Goal: Task Accomplishment & Management: Manage account settings

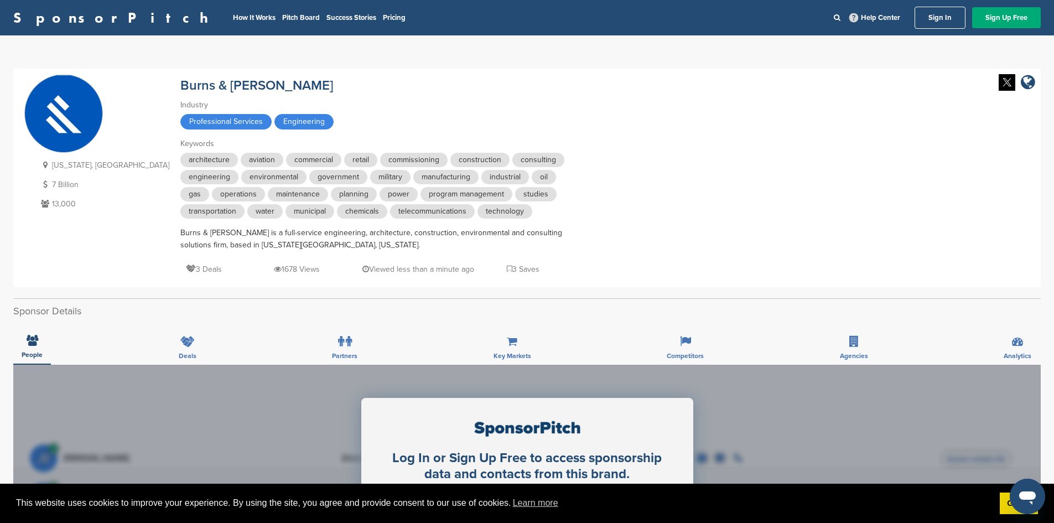
click at [940, 18] on link "Sign In" at bounding box center [940, 18] width 51 height 22
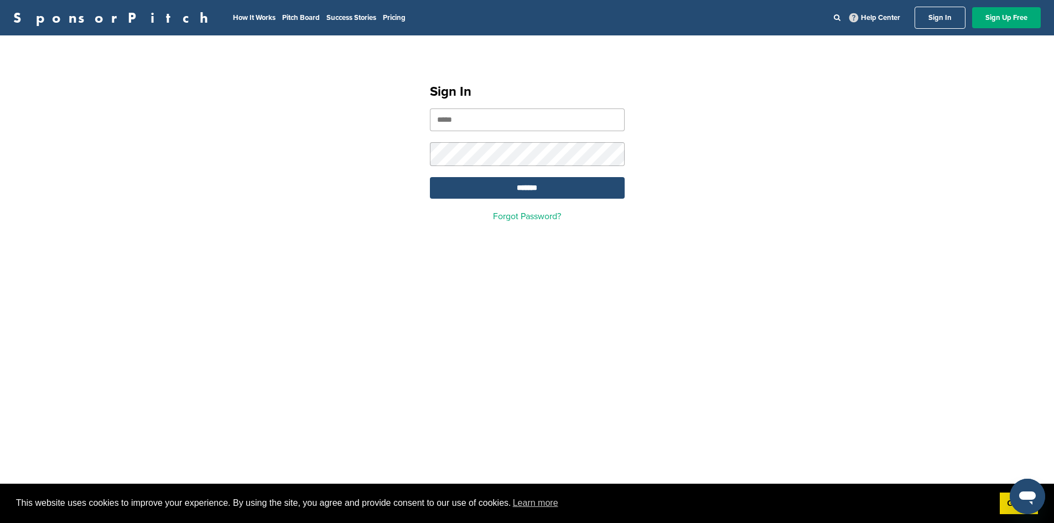
click at [552, 123] on input "email" at bounding box center [527, 119] width 195 height 23
type input "**********"
click at [530, 188] on input "*******" at bounding box center [527, 188] width 195 height 22
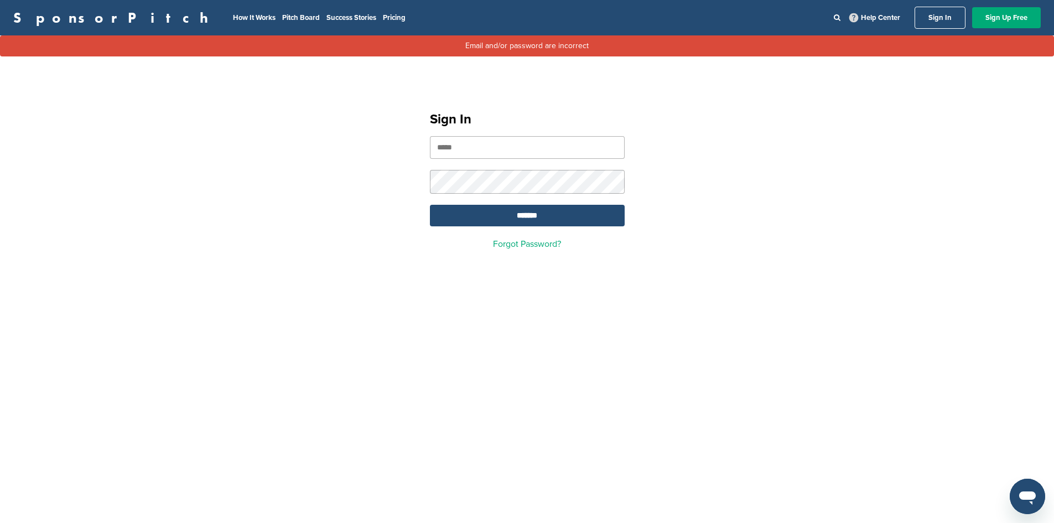
click at [552, 148] on input "email" at bounding box center [527, 147] width 195 height 23
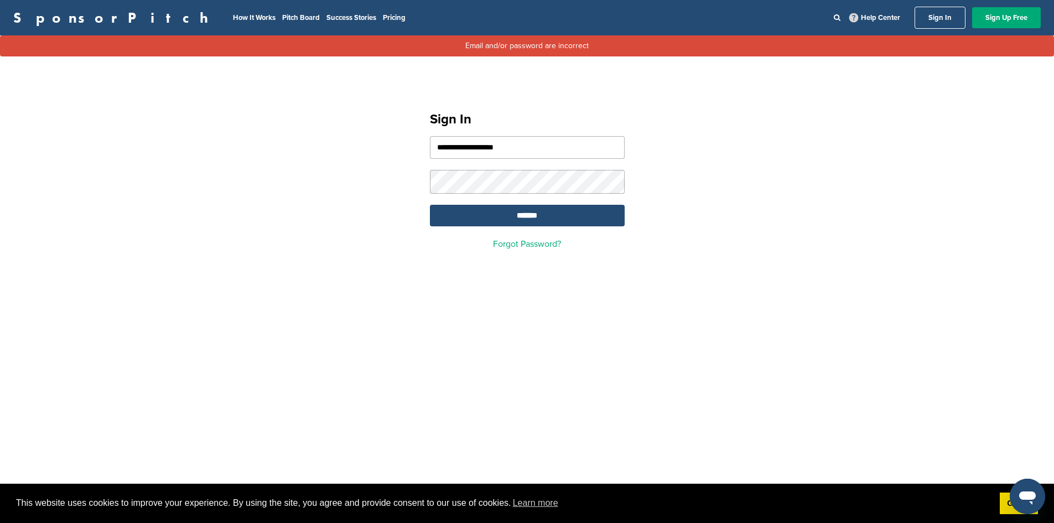
type input "**********"
click at [534, 211] on input "*******" at bounding box center [527, 216] width 195 height 22
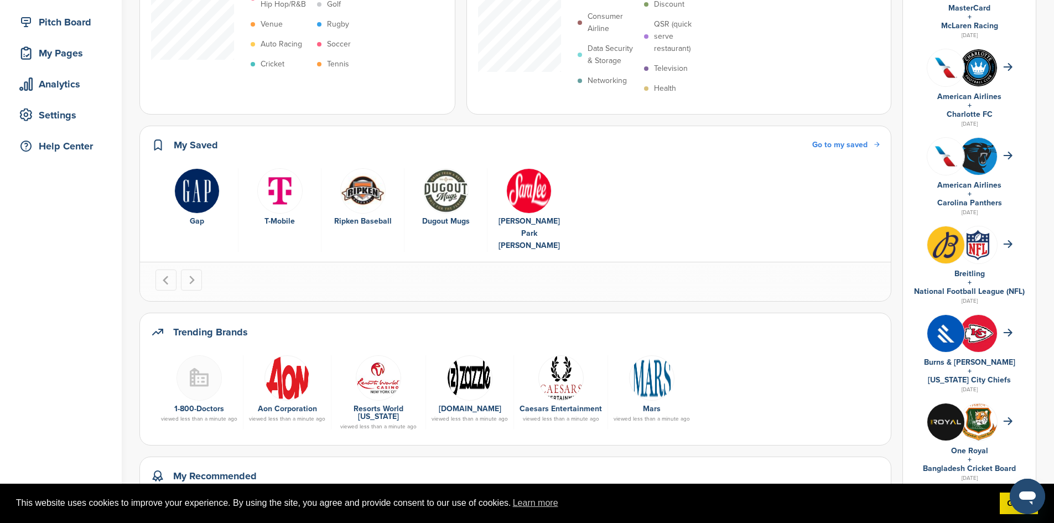
scroll to position [166, 0]
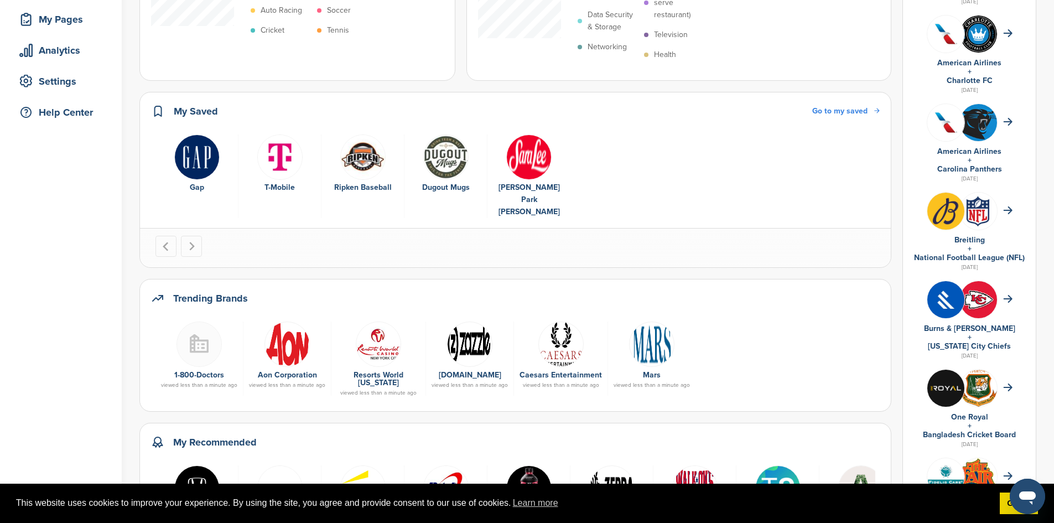
click at [954, 303] on img at bounding box center [946, 299] width 37 height 37
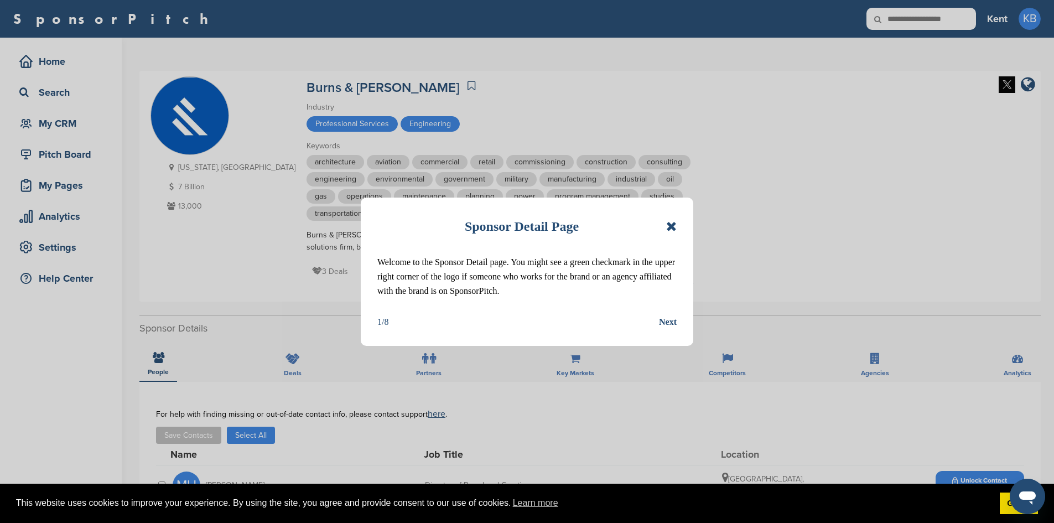
click at [672, 227] on icon at bounding box center [671, 226] width 11 height 13
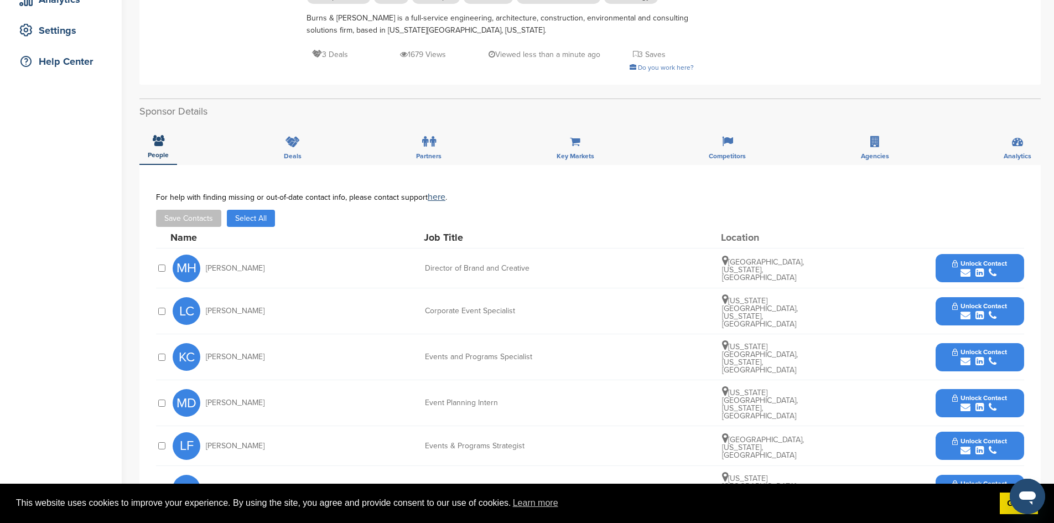
scroll to position [221, 0]
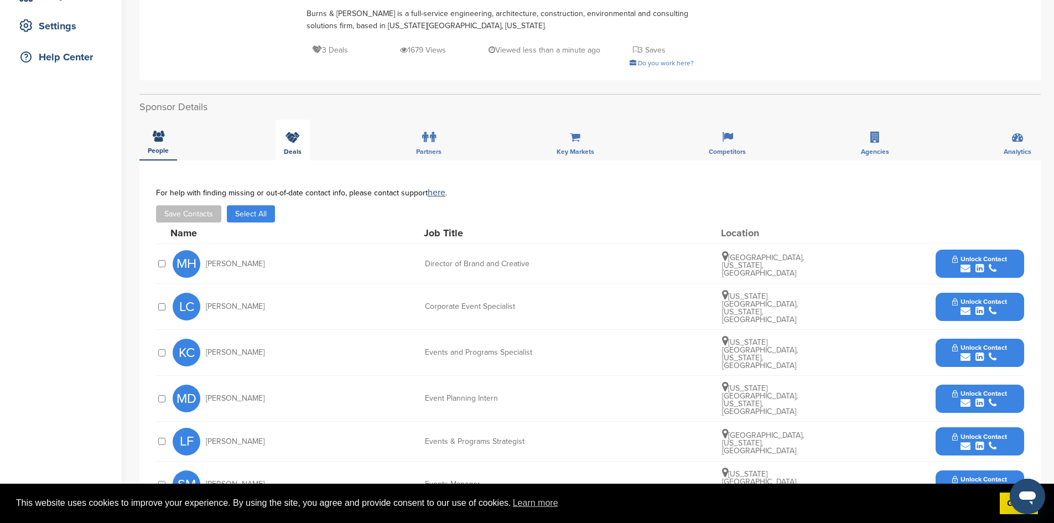
click at [169, 148] on span "Deals" at bounding box center [158, 150] width 21 height 7
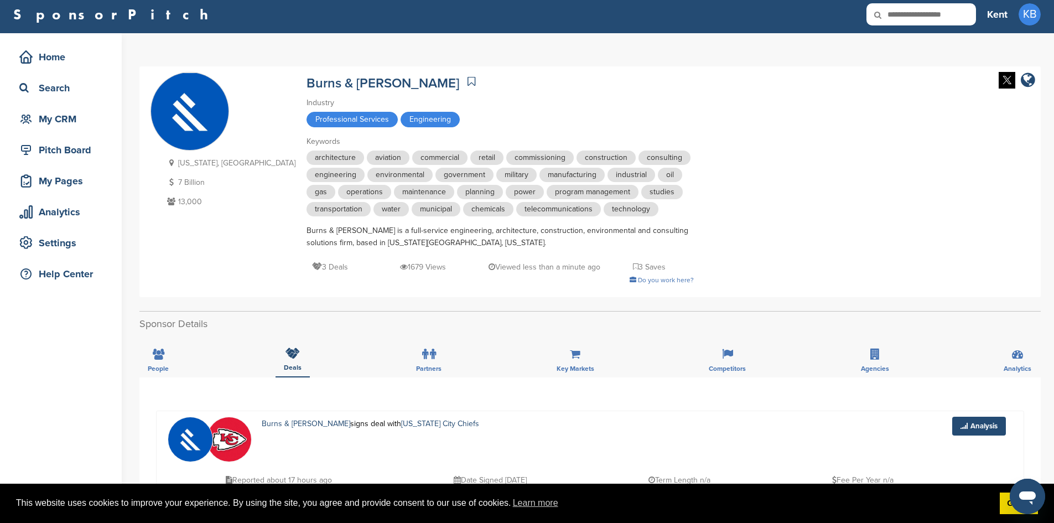
scroll to position [0, 0]
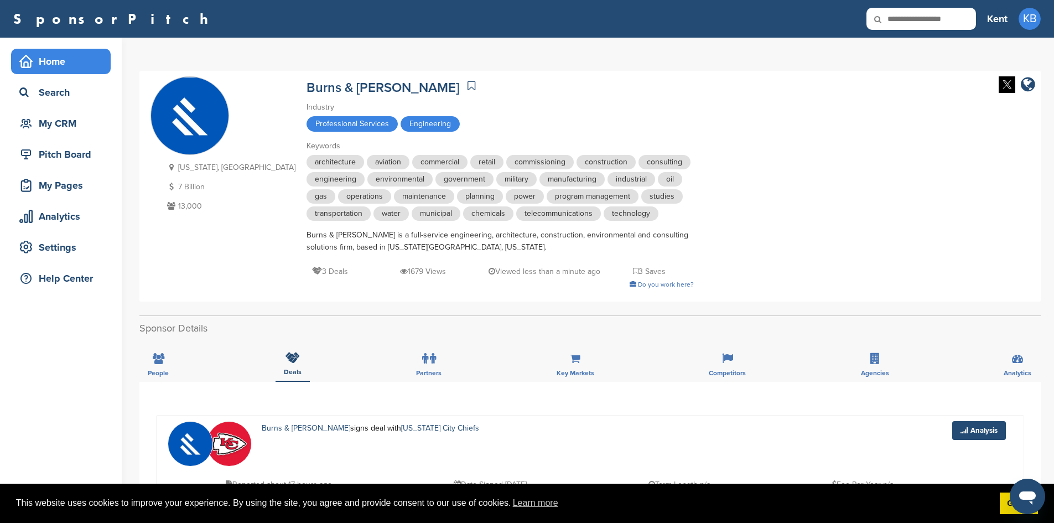
click at [53, 63] on div "Home" at bounding box center [64, 61] width 94 height 20
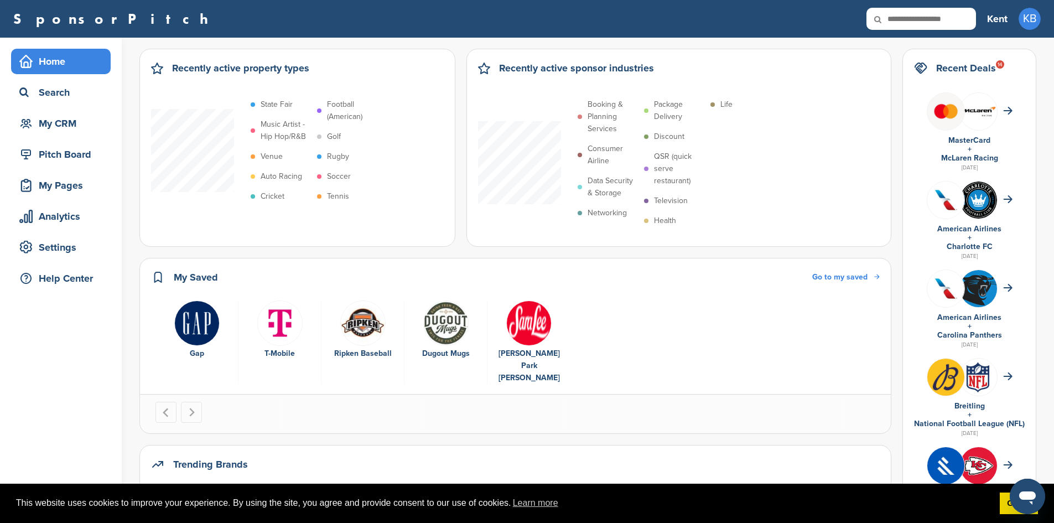
click at [365, 353] on div "Ripken Baseball" at bounding box center [362, 354] width 71 height 12
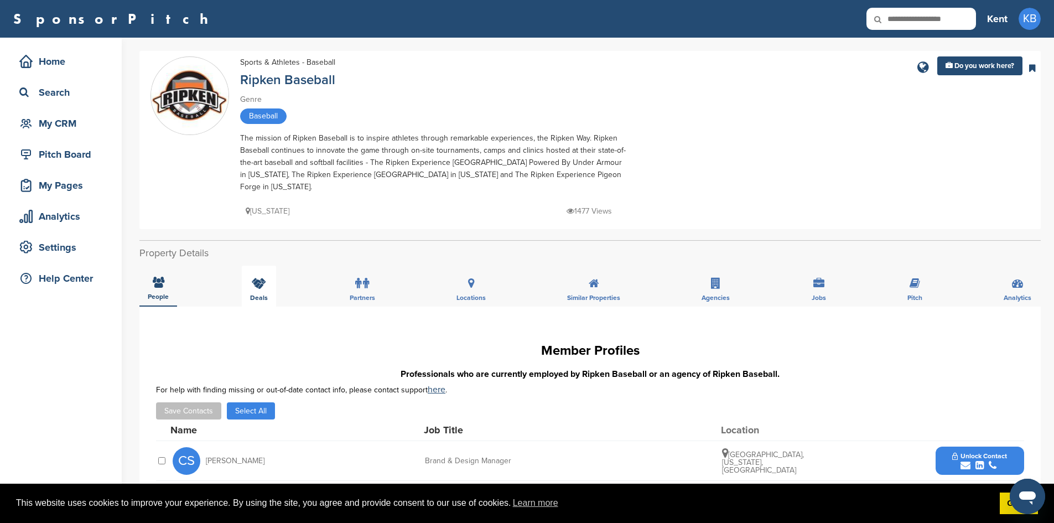
click at [261, 277] on div "Deals" at bounding box center [259, 286] width 34 height 41
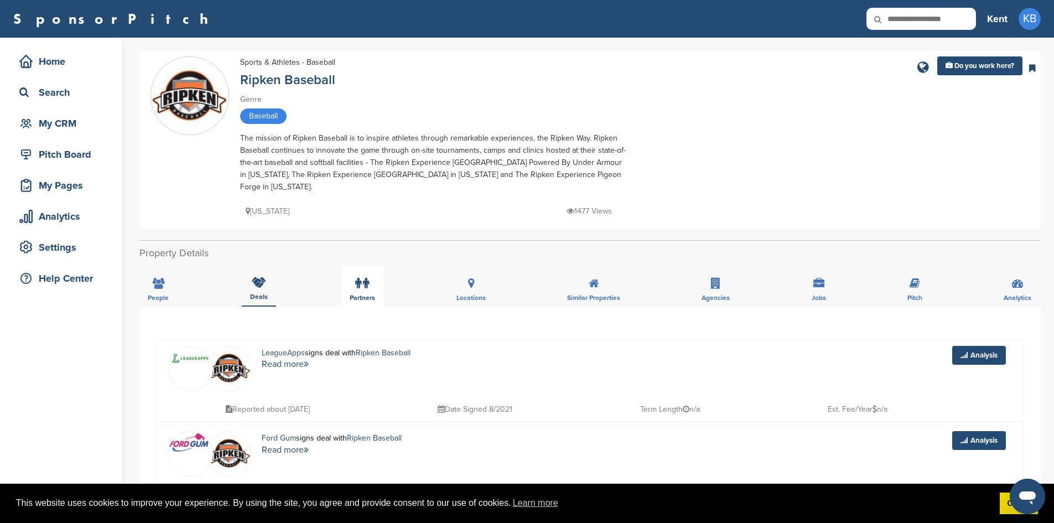
click at [356, 281] on label at bounding box center [362, 283] width 14 height 22
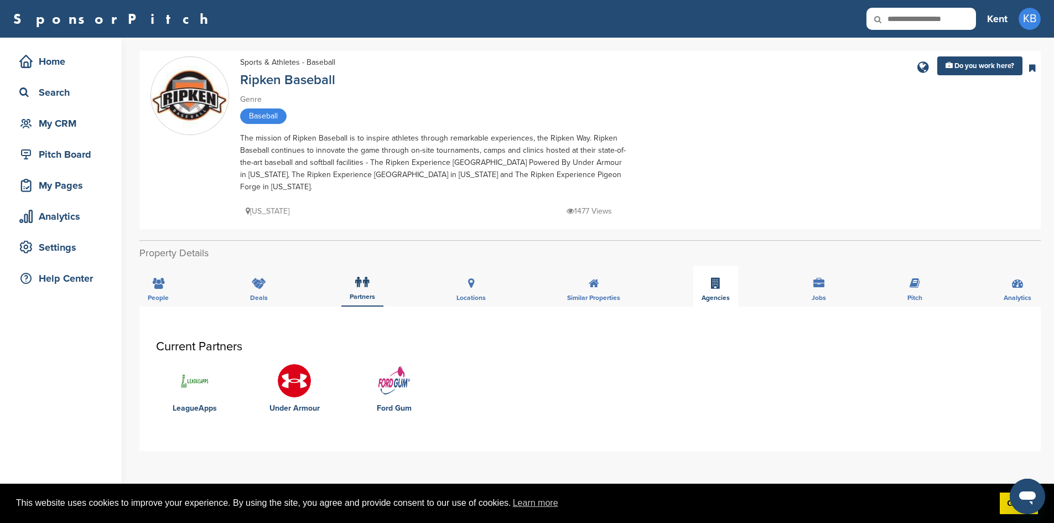
click at [710, 272] on div "Agencies" at bounding box center [716, 286] width 45 height 41
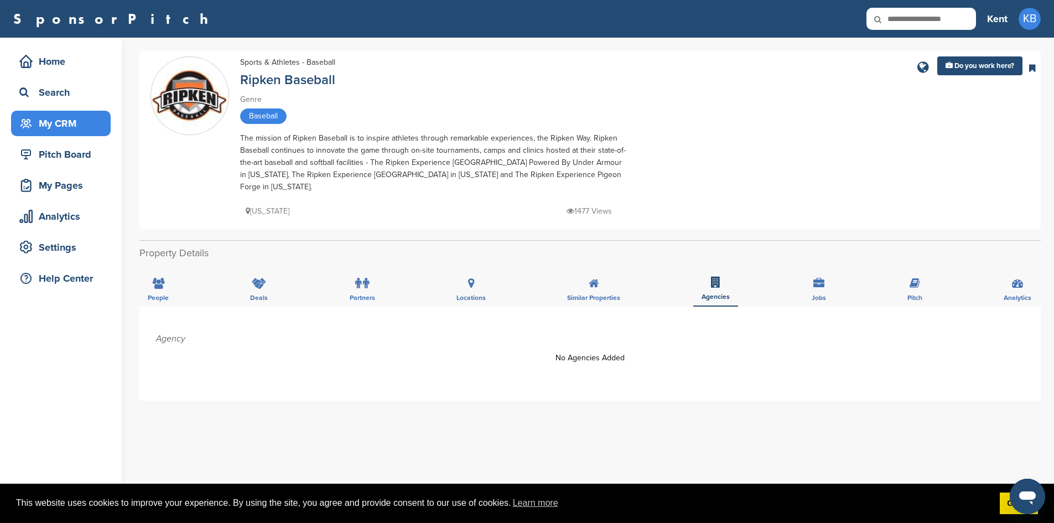
click at [62, 129] on div "My CRM" at bounding box center [64, 123] width 94 height 20
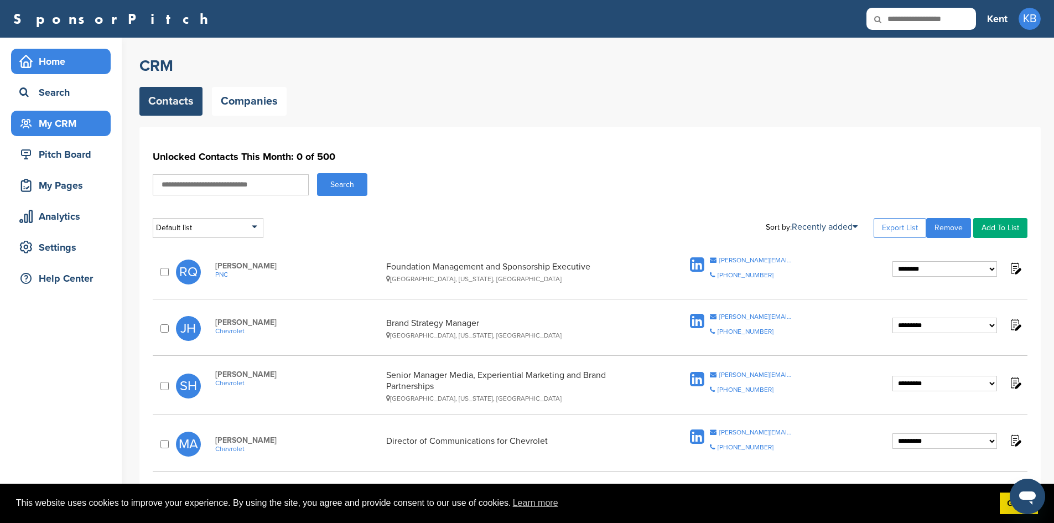
click at [50, 68] on div "Home" at bounding box center [64, 61] width 94 height 20
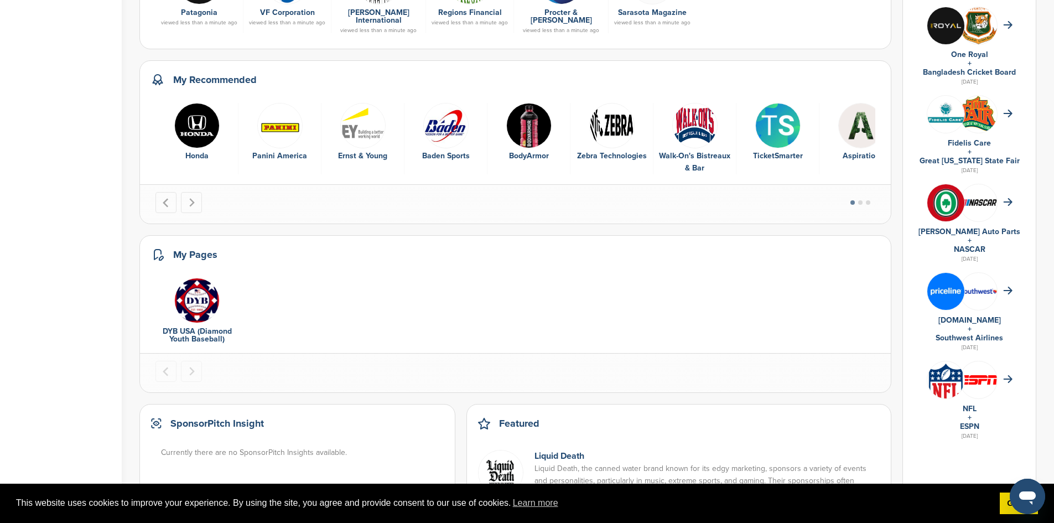
scroll to position [553, 0]
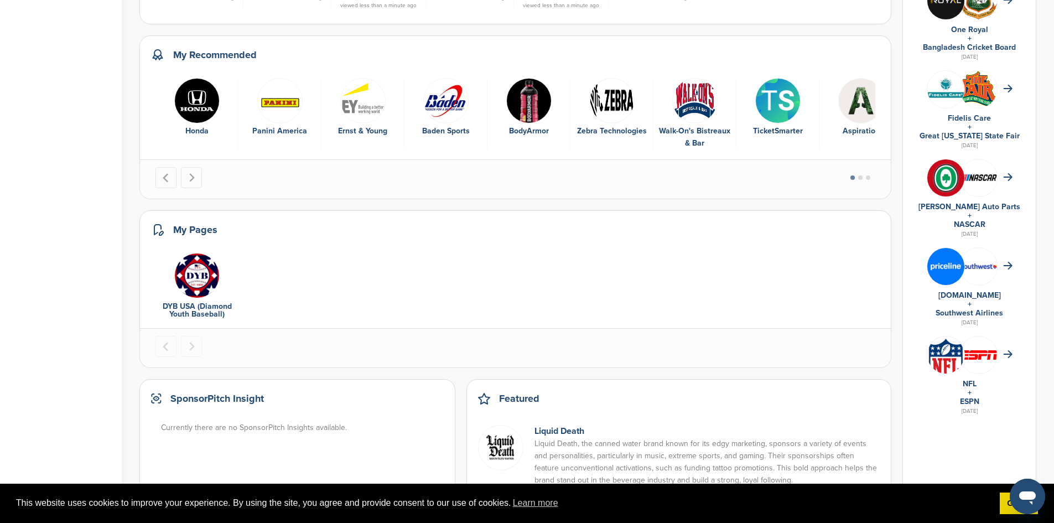
click at [196, 260] on img "1 of 1" at bounding box center [196, 275] width 45 height 45
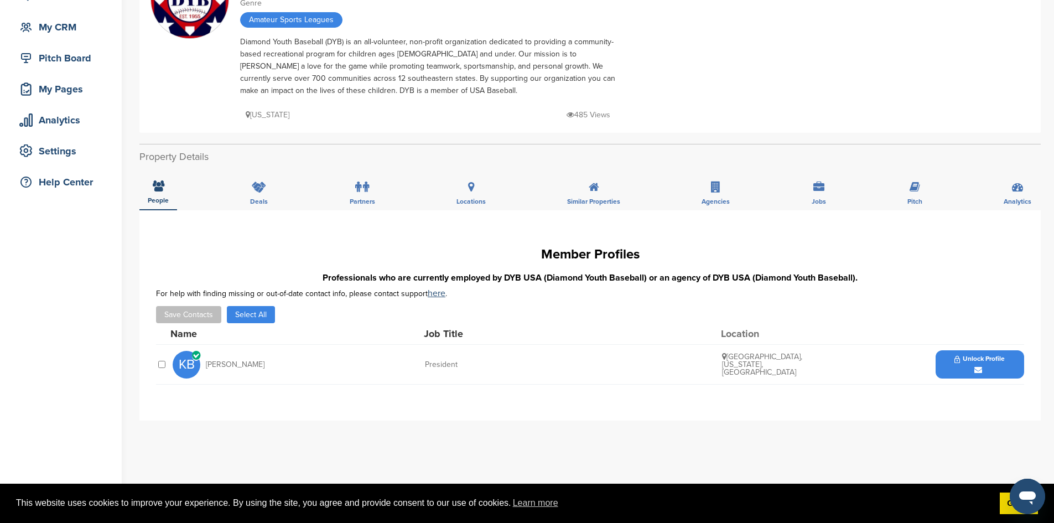
scroll to position [111, 0]
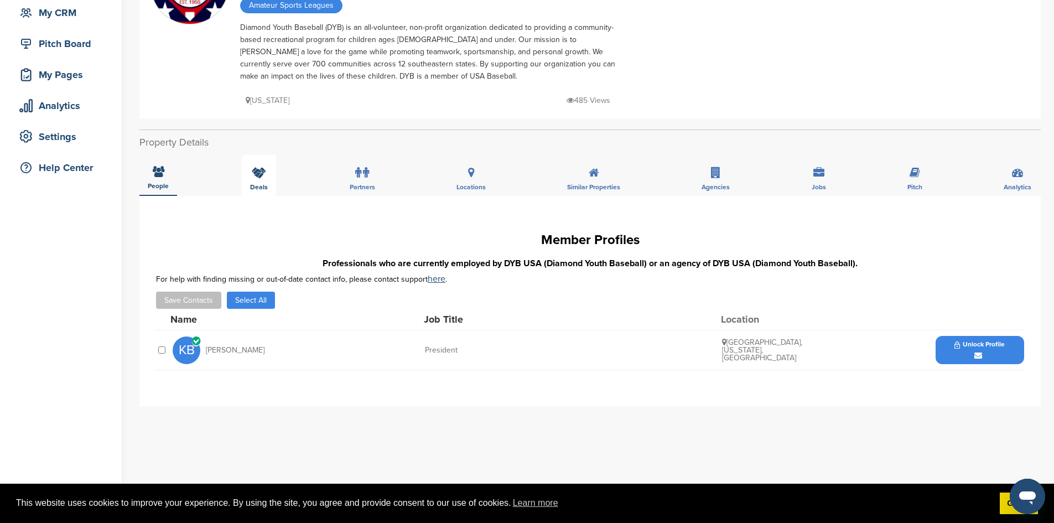
click at [258, 178] on icon at bounding box center [259, 172] width 14 height 11
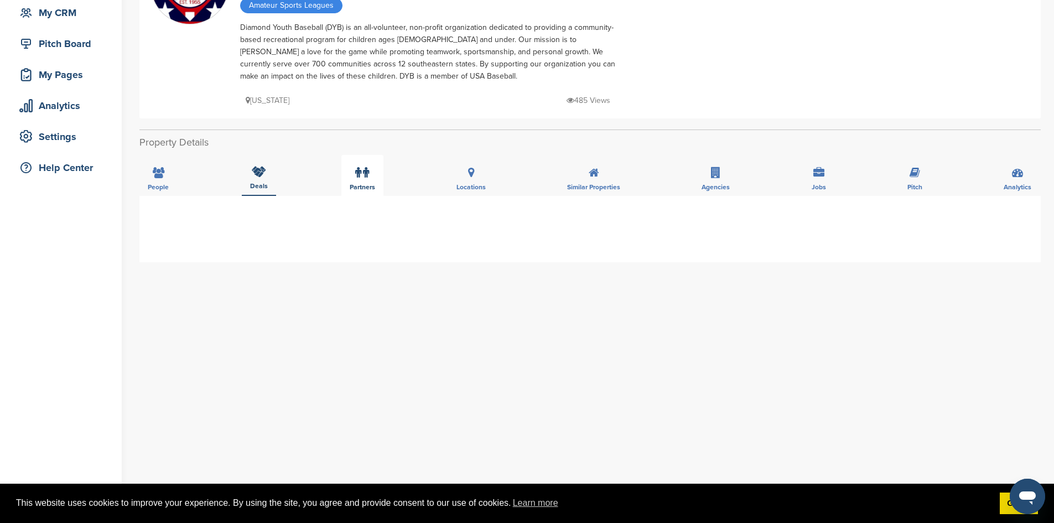
click at [169, 185] on span "Partners" at bounding box center [158, 187] width 21 height 7
click at [702, 177] on div "Agencies" at bounding box center [716, 175] width 45 height 41
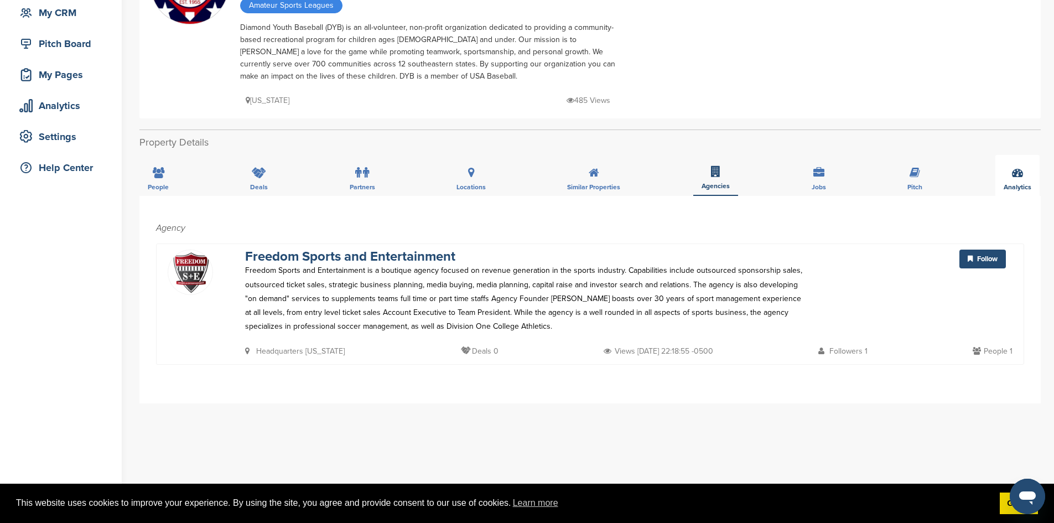
click at [1018, 183] on div "Analytics" at bounding box center [1018, 175] width 44 height 41
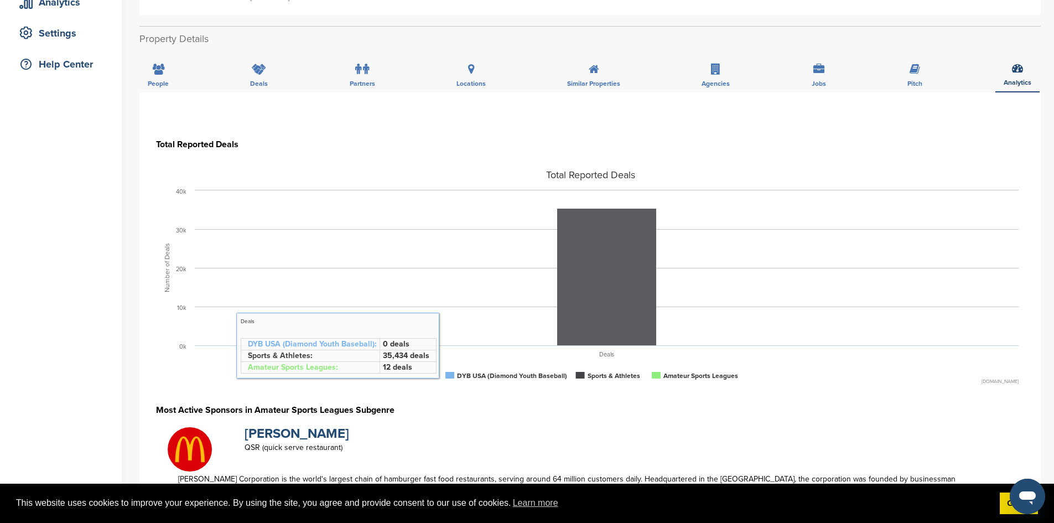
scroll to position [221, 0]
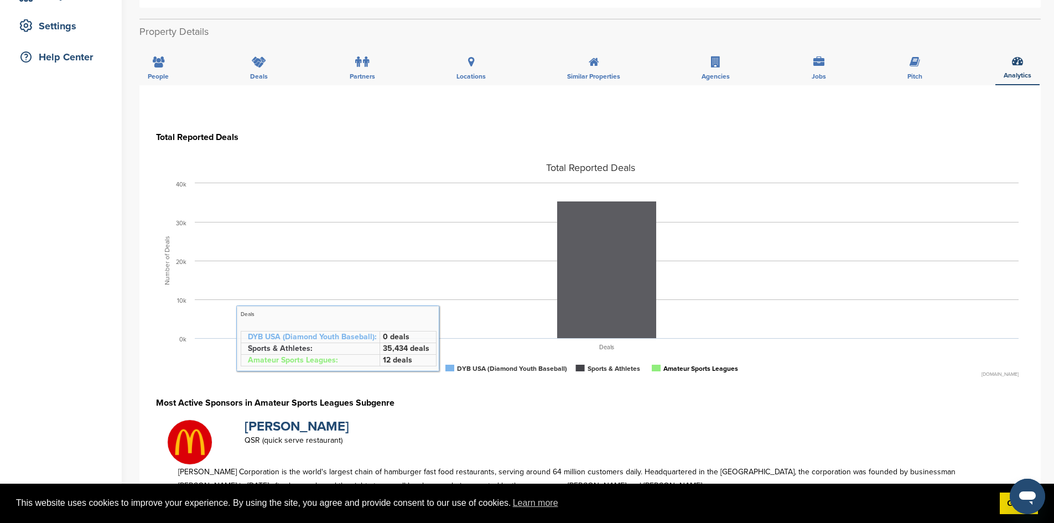
click at [677, 367] on tspan "Amateur Sports Leagues" at bounding box center [700, 369] width 75 height 8
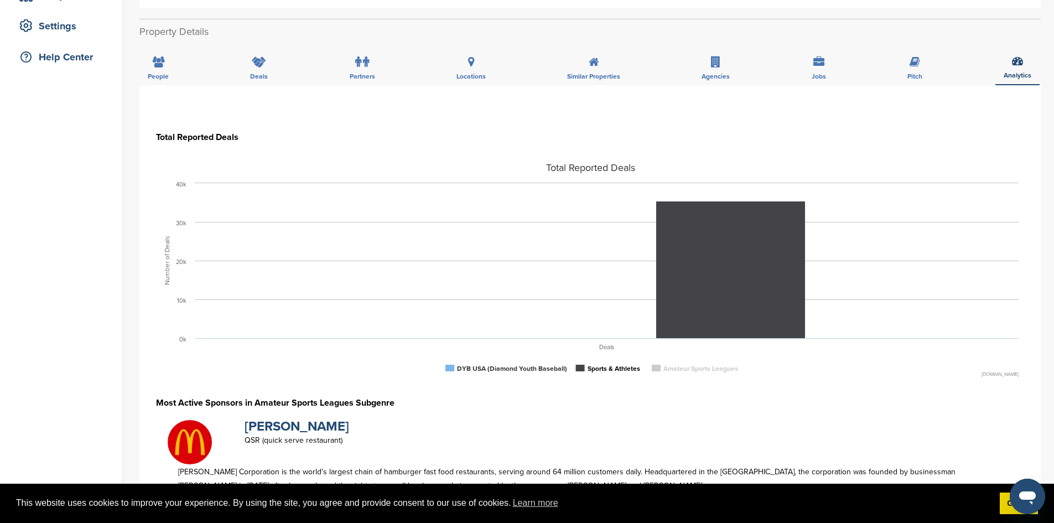
click at [578, 368] on rect at bounding box center [580, 368] width 9 height 7
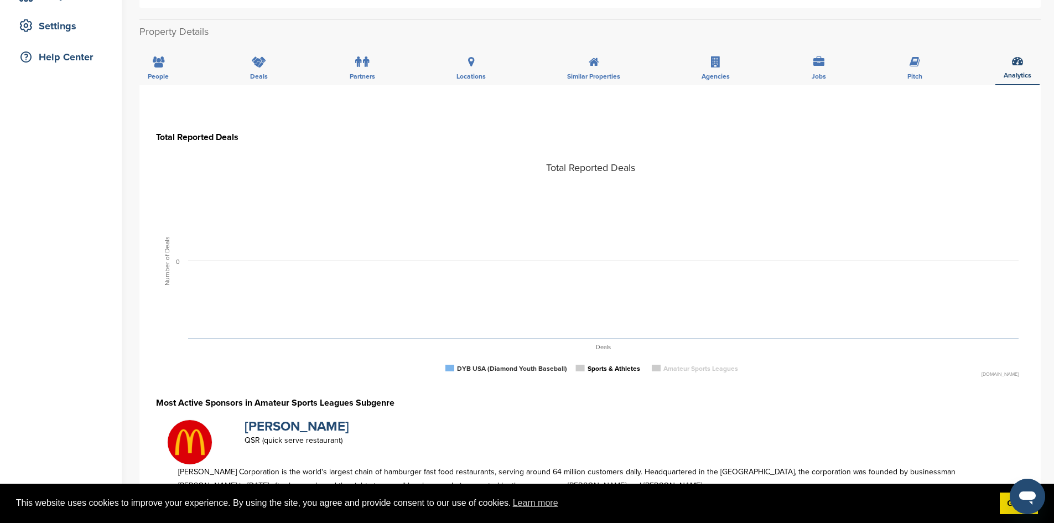
click at [579, 371] on rect at bounding box center [580, 368] width 9 height 7
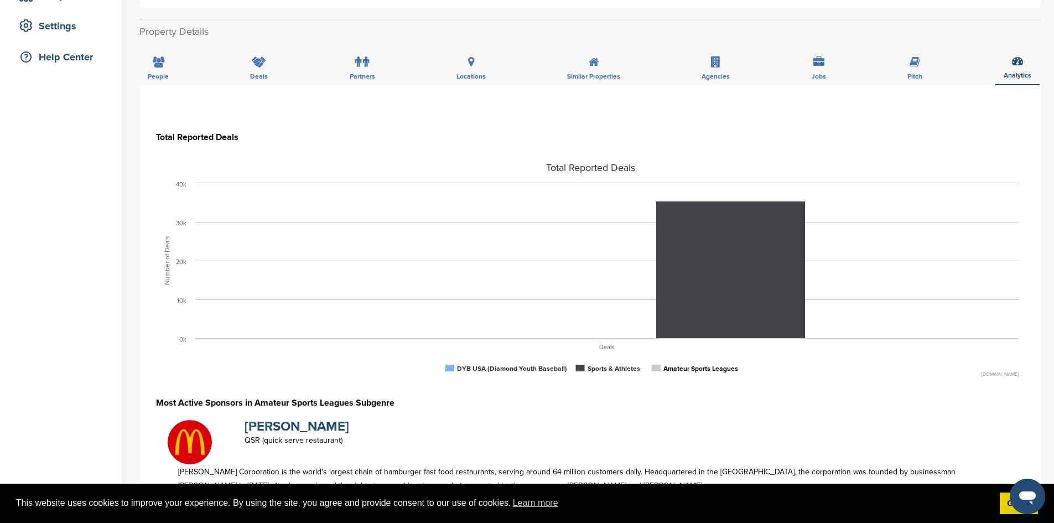
click at [654, 370] on rect at bounding box center [656, 368] width 9 height 7
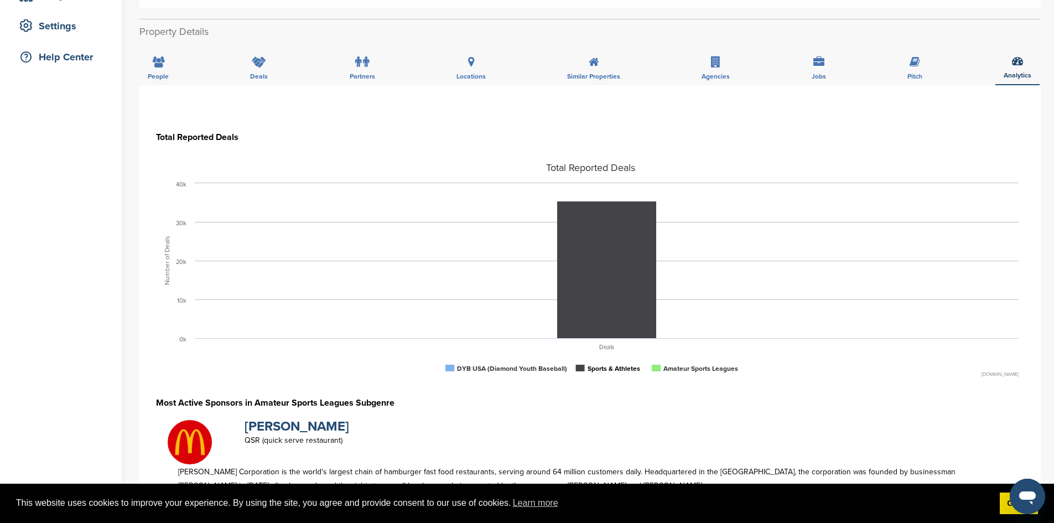
click at [581, 368] on rect at bounding box center [580, 368] width 9 height 7
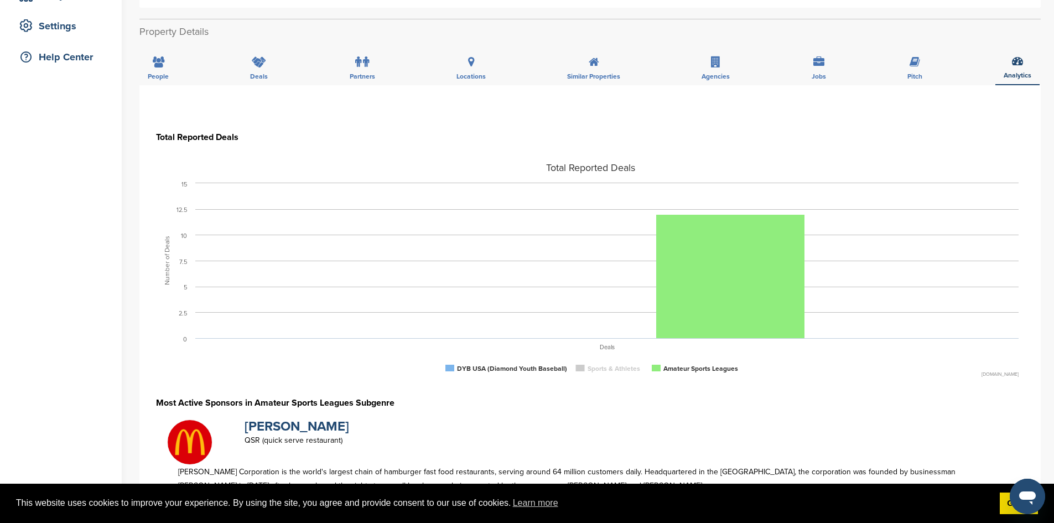
click at [449, 368] on icon at bounding box center [379, 338] width 203 height 65
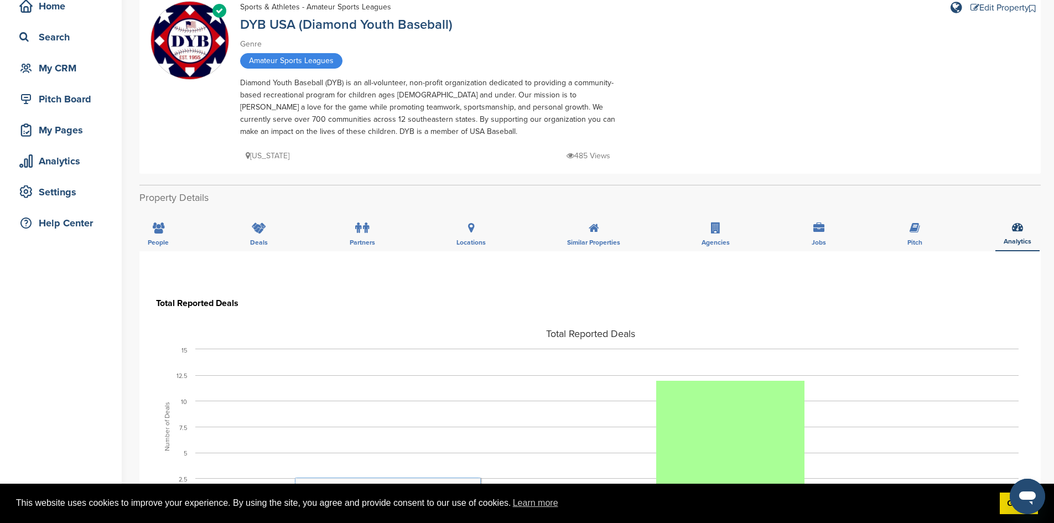
scroll to position [0, 0]
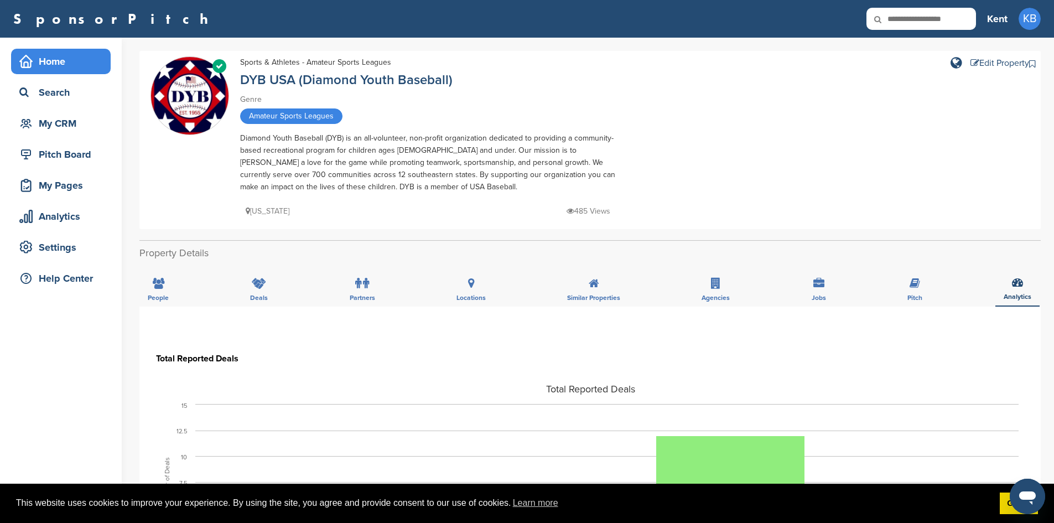
click at [56, 66] on div "Home" at bounding box center [64, 61] width 94 height 20
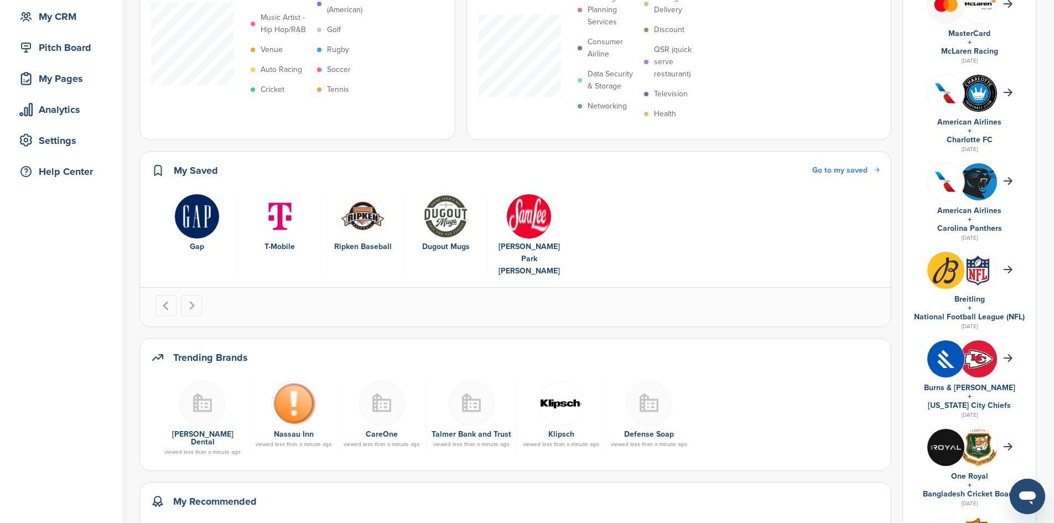
scroll to position [111, 0]
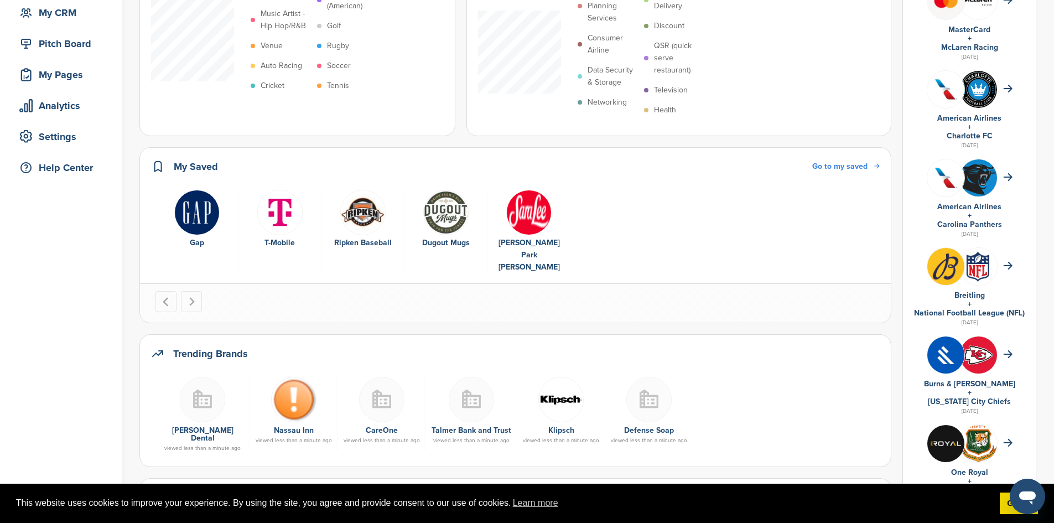
click at [526, 220] on img "5 of 5" at bounding box center [528, 212] width 45 height 45
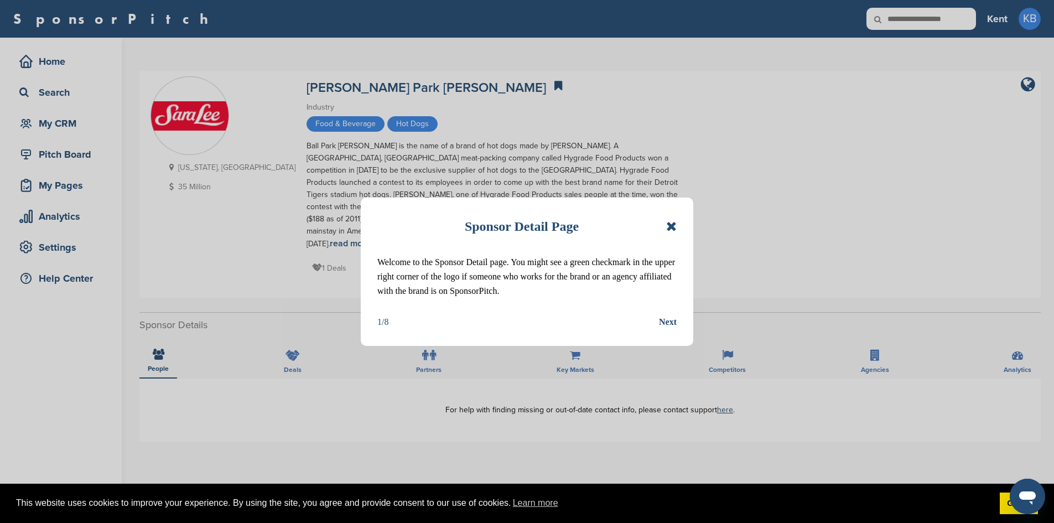
click at [665, 225] on div "Sponsor Detail Page" at bounding box center [526, 226] width 299 height 24
click at [669, 227] on icon at bounding box center [671, 226] width 11 height 13
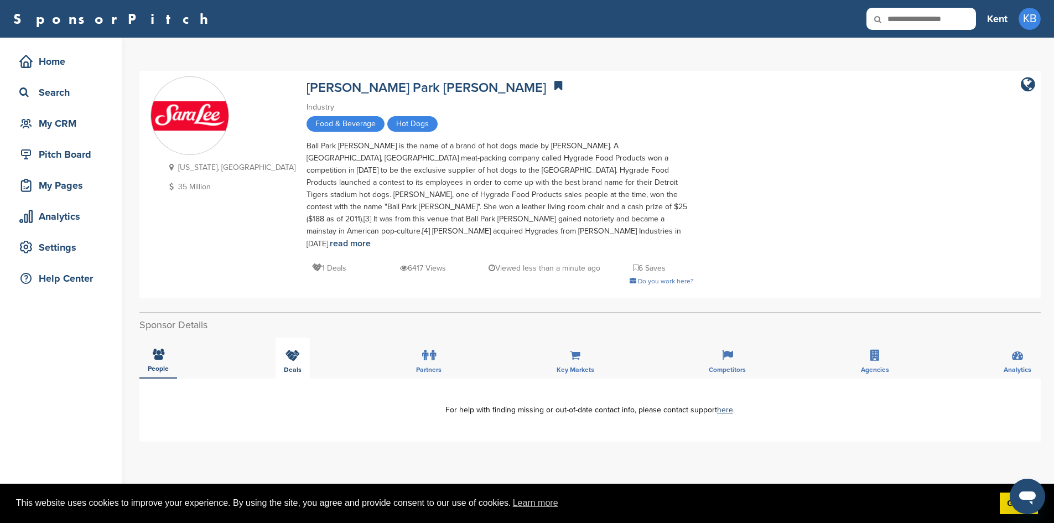
click at [293, 350] on icon at bounding box center [293, 355] width 14 height 11
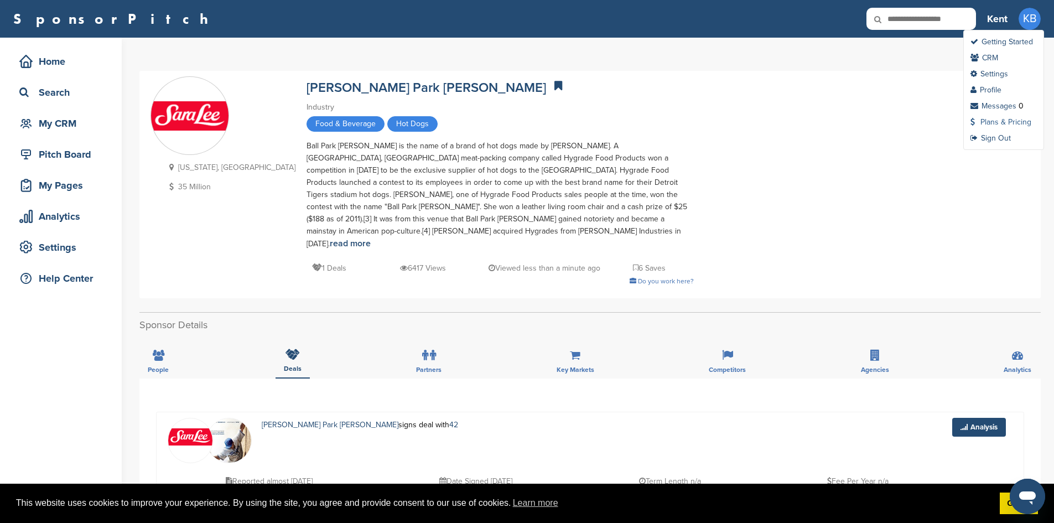
click at [995, 121] on link "Plans & Pricing" at bounding box center [1001, 121] width 61 height 9
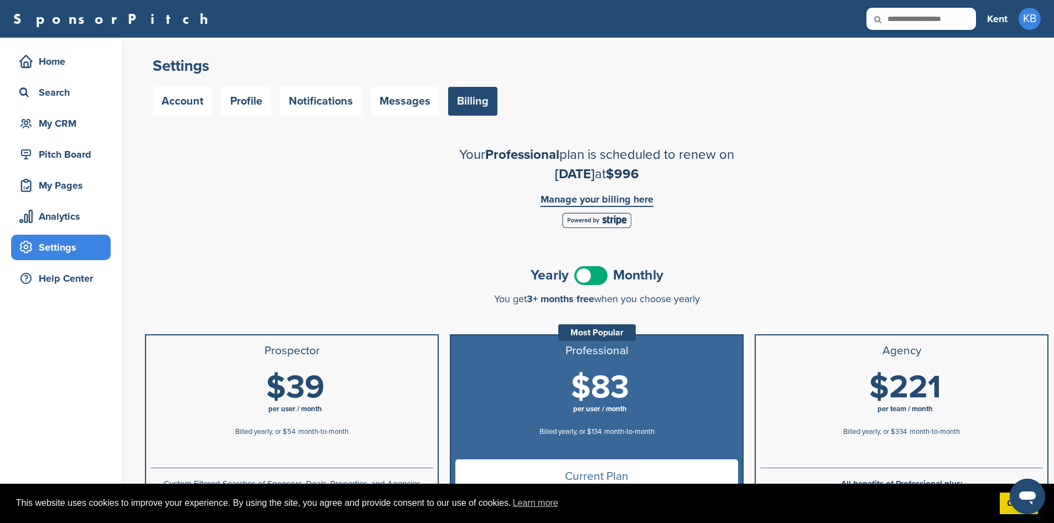
click at [615, 201] on link "Manage your billing here" at bounding box center [597, 200] width 113 height 13
click at [1028, 21] on span "KB" at bounding box center [1030, 19] width 22 height 22
click at [998, 139] on link "Sign Out" at bounding box center [991, 137] width 40 height 9
